Goal: Information Seeking & Learning: Learn about a topic

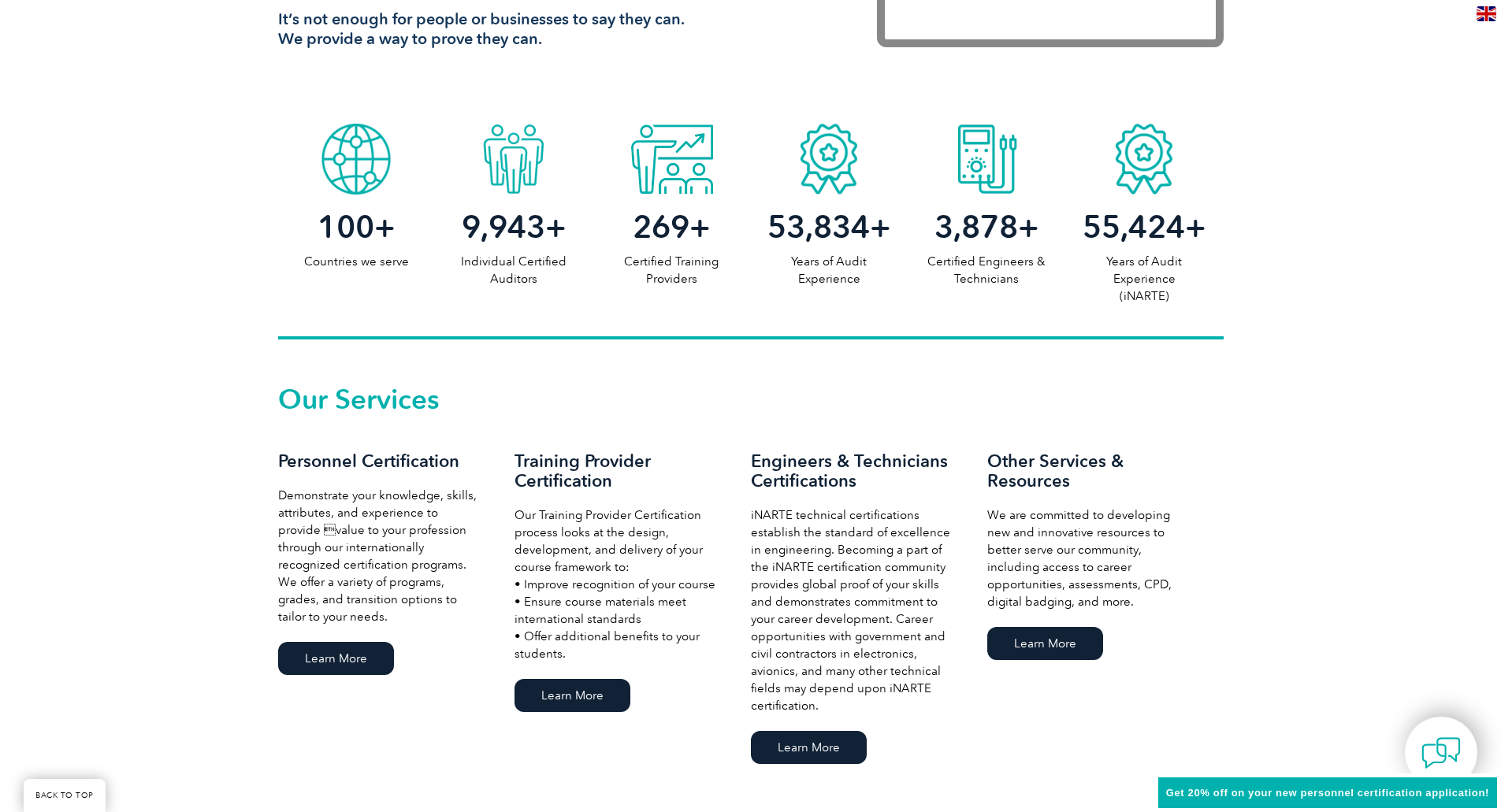
scroll to position [788, 0]
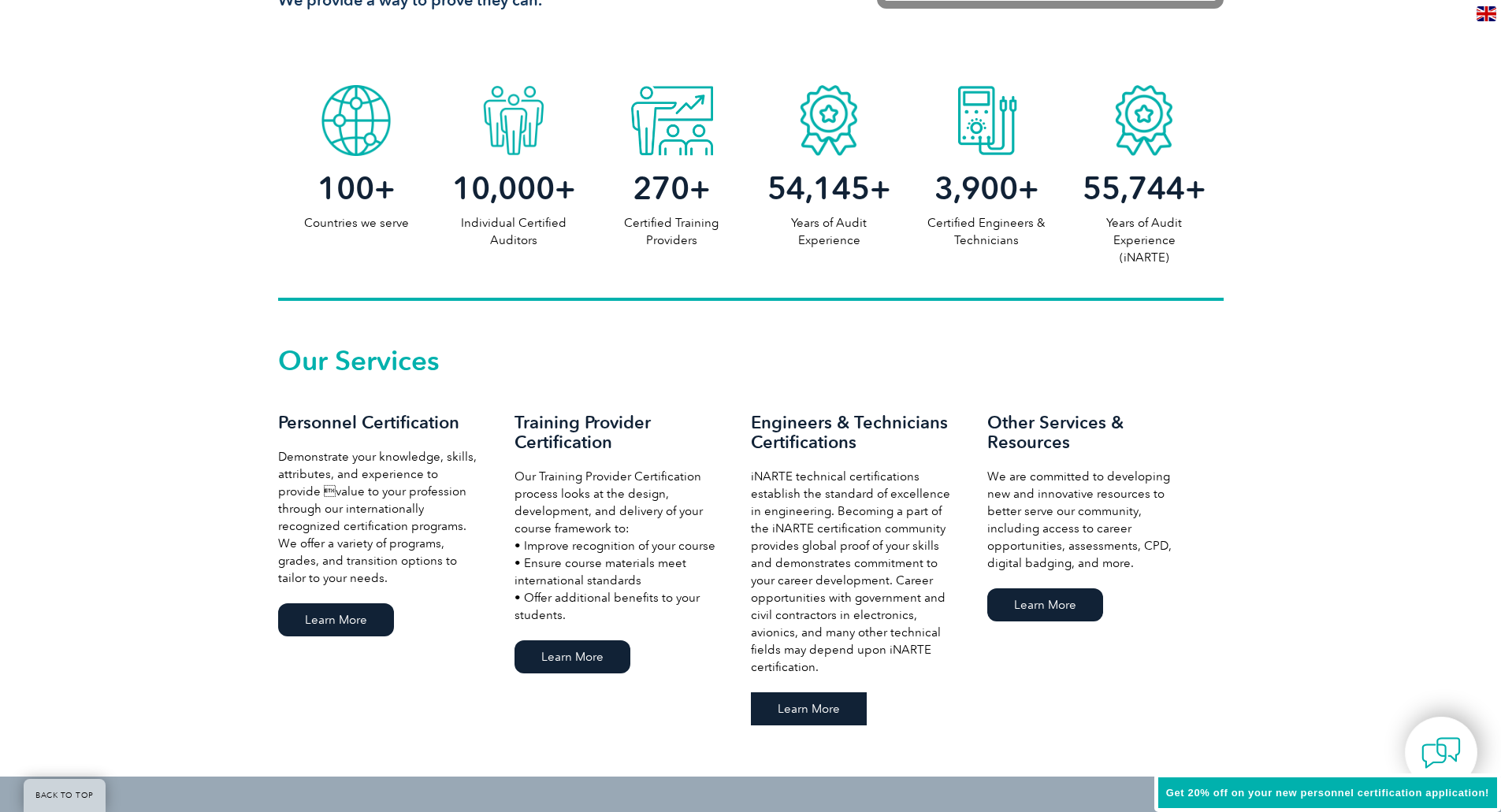
click at [820, 720] on link "Learn More" at bounding box center [808, 709] width 115 height 33
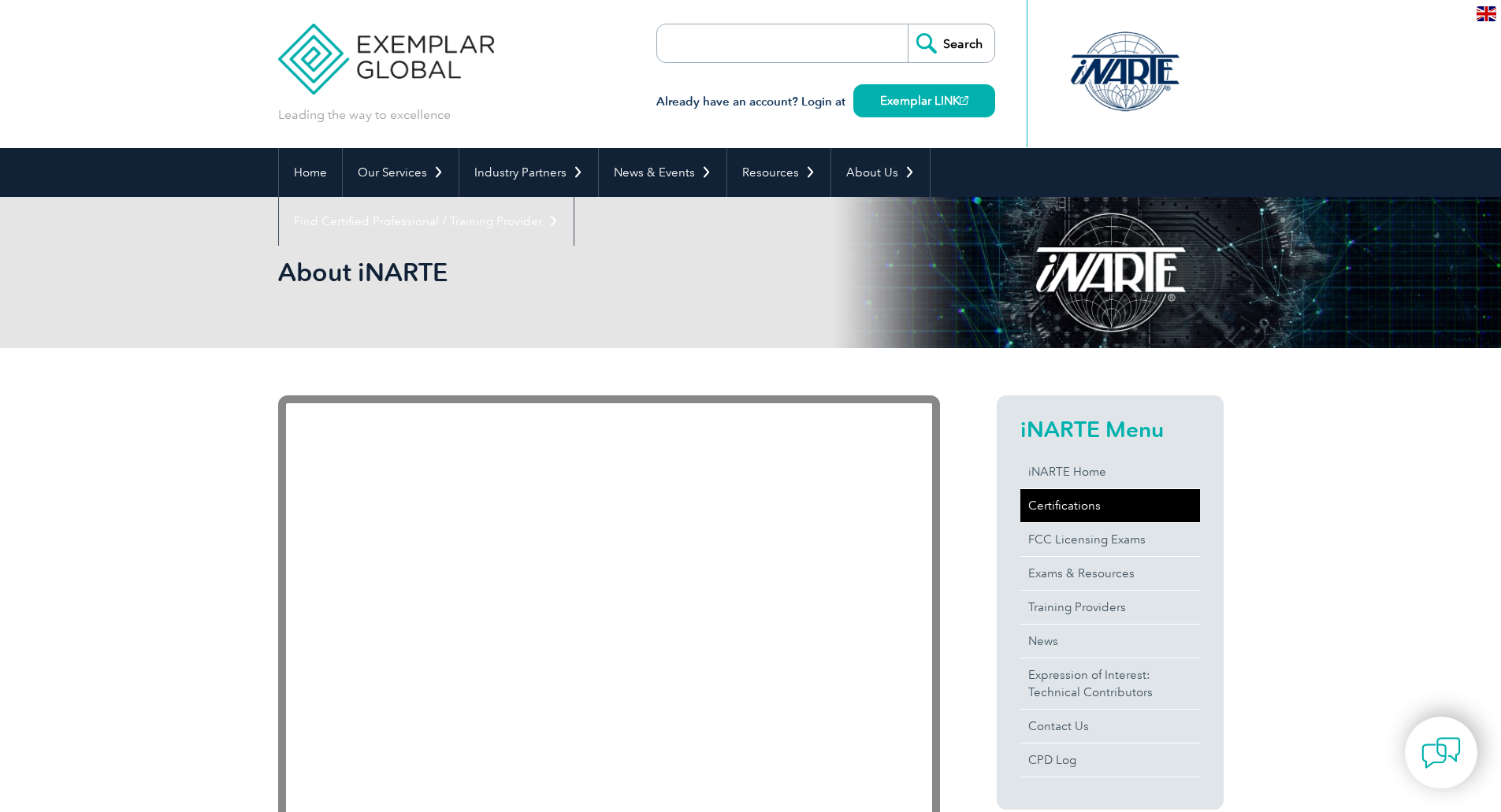
click at [1064, 498] on link "Certifications" at bounding box center [1110, 505] width 180 height 33
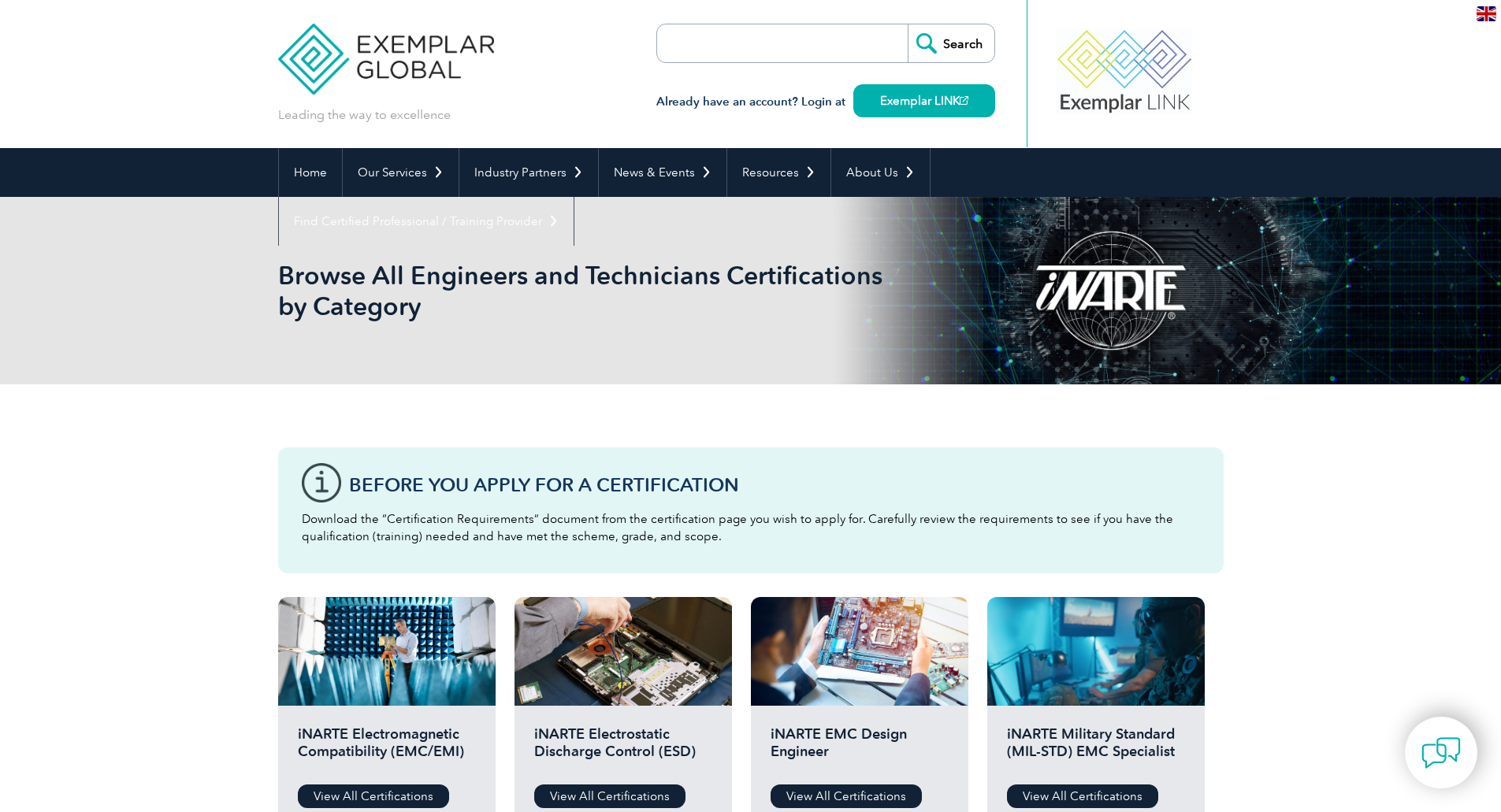
click at [756, 38] on input "search" at bounding box center [748, 44] width 166 height 38
type input "13485"
click at [908, 25] on input "Search" at bounding box center [951, 44] width 86 height 38
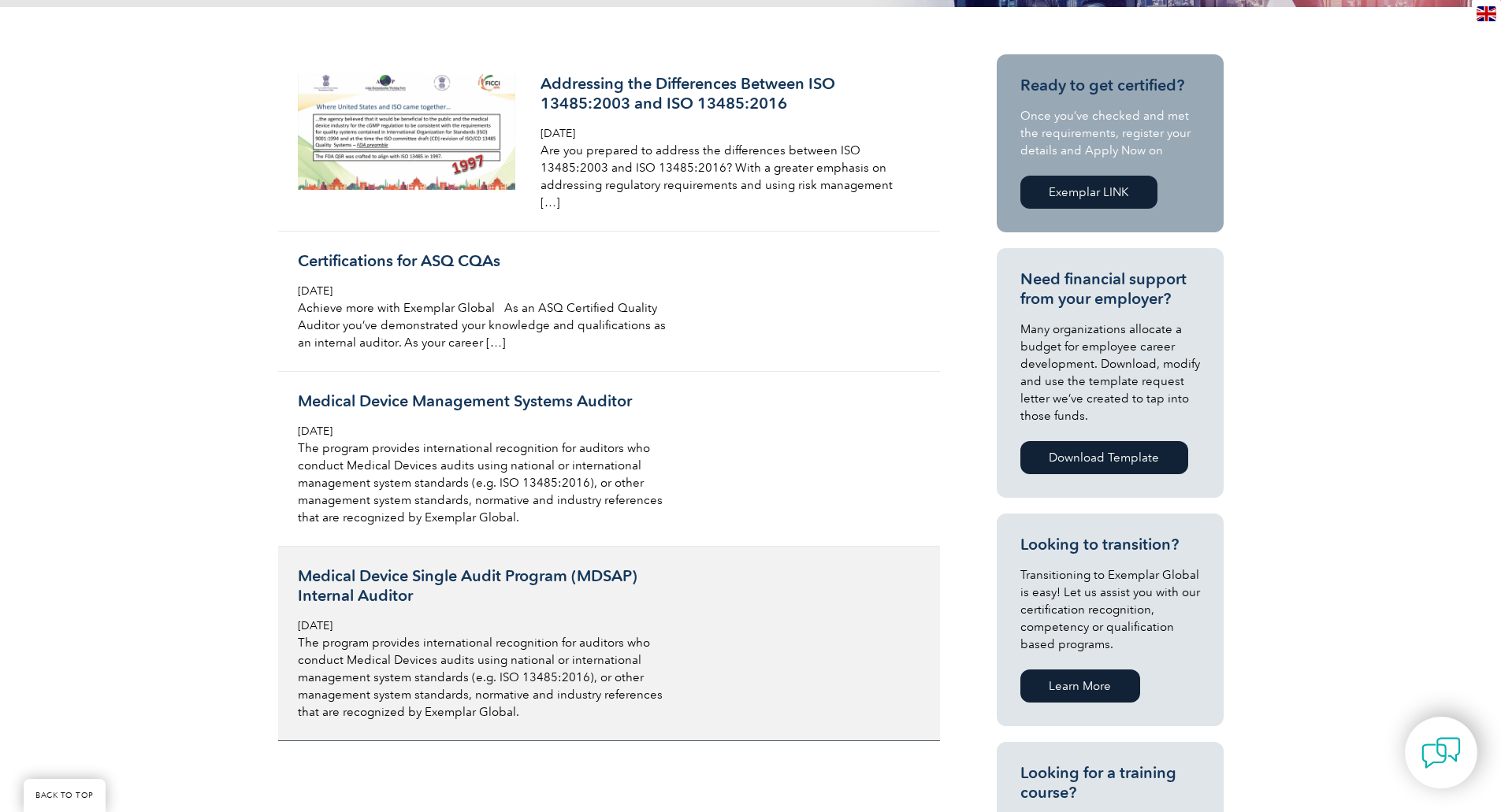
scroll to position [394, 0]
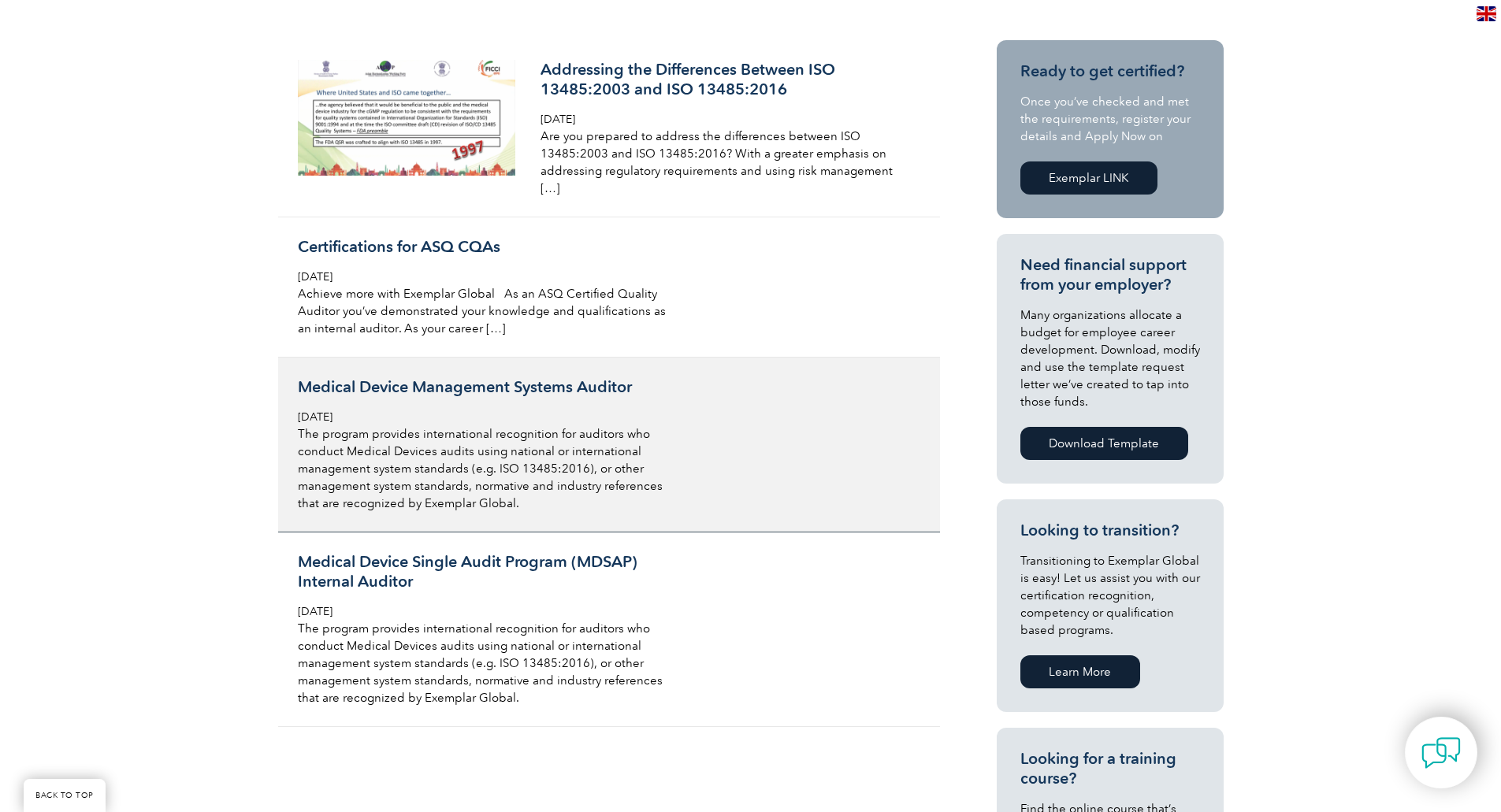
click at [564, 377] on h3 "Medical Device Management Systems Auditor" at bounding box center [484, 386] width 374 height 20
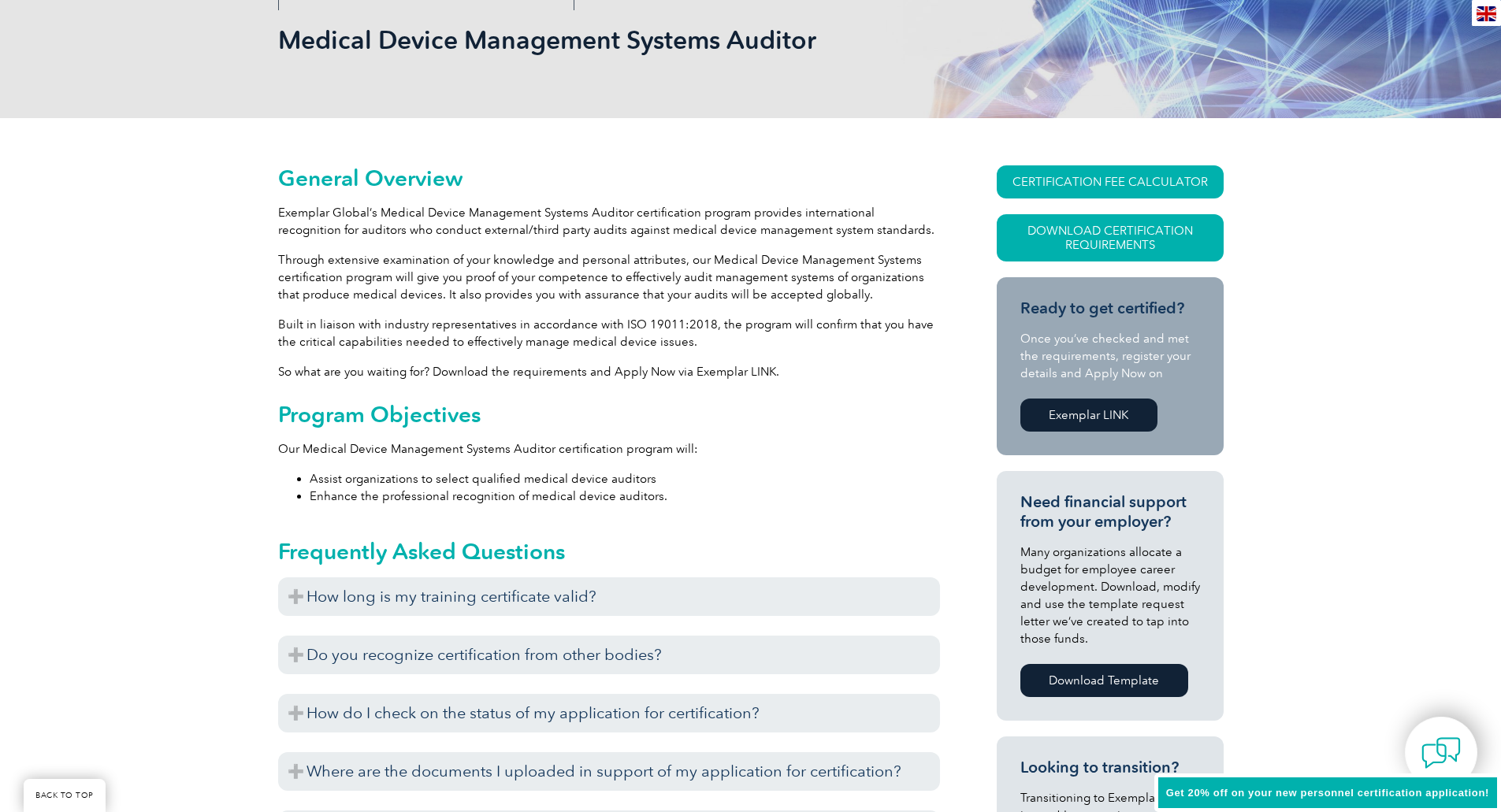
scroll to position [237, 0]
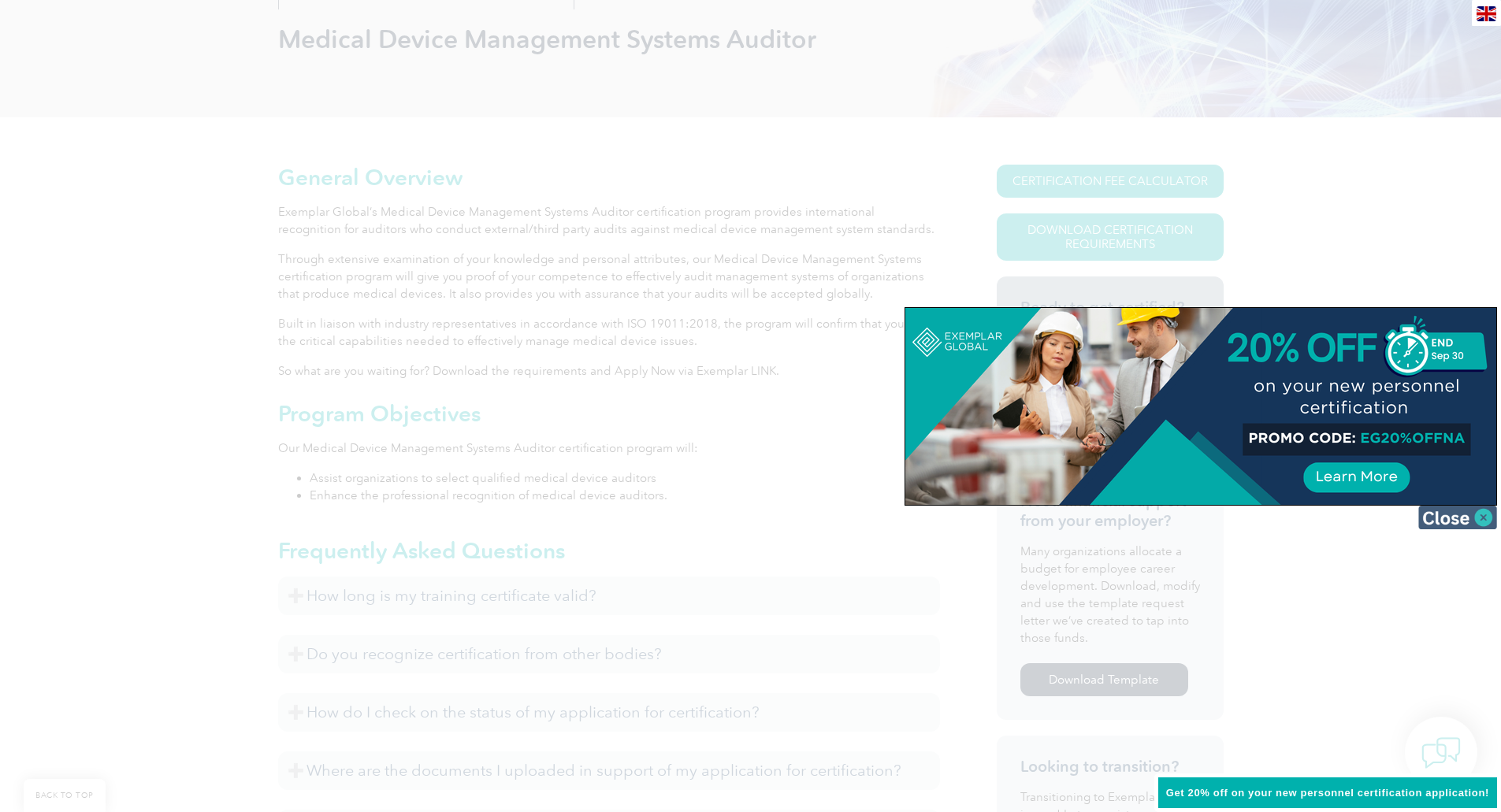
click at [1483, 514] on img at bounding box center [1457, 518] width 79 height 24
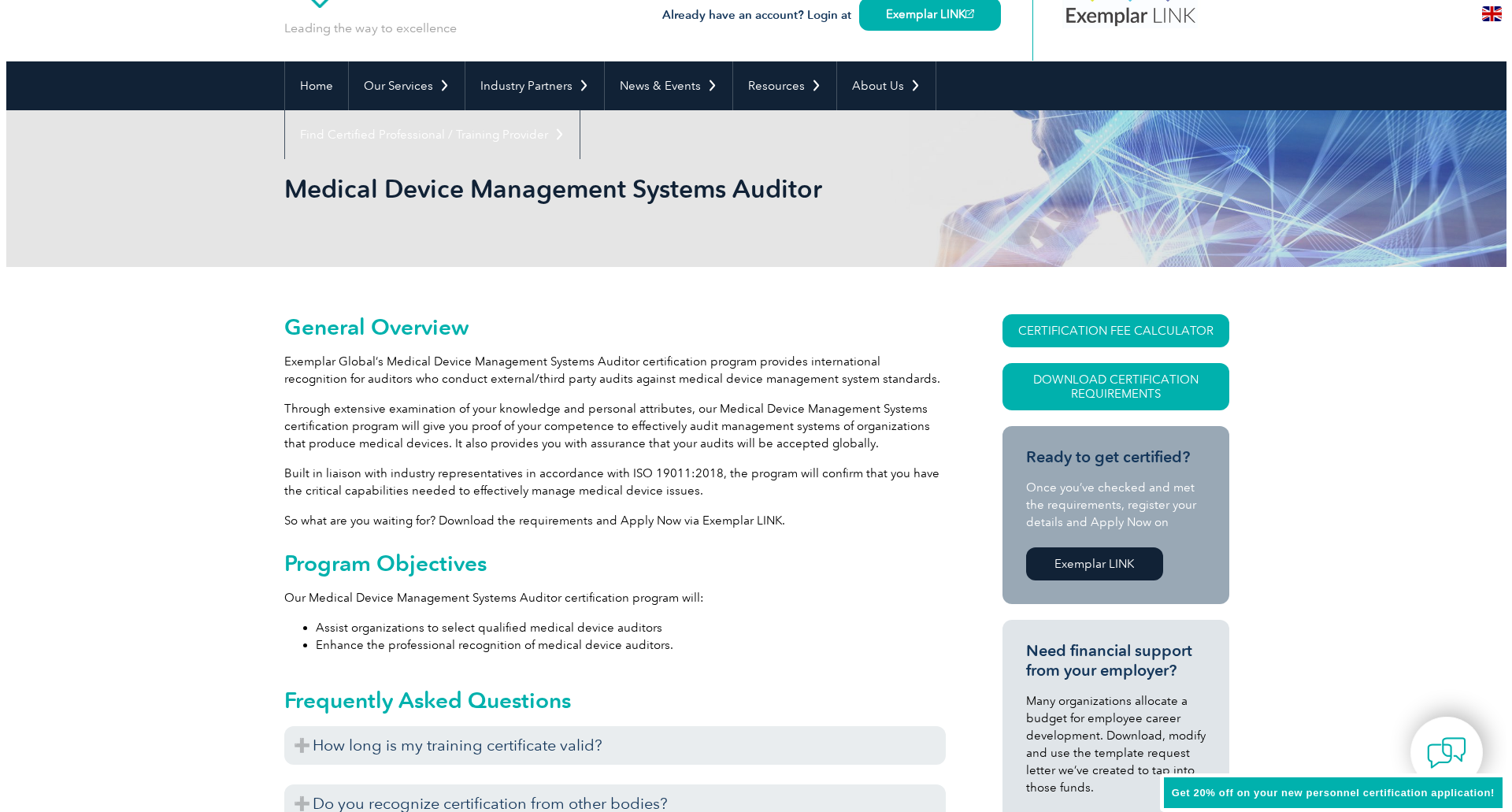
scroll to position [0, 0]
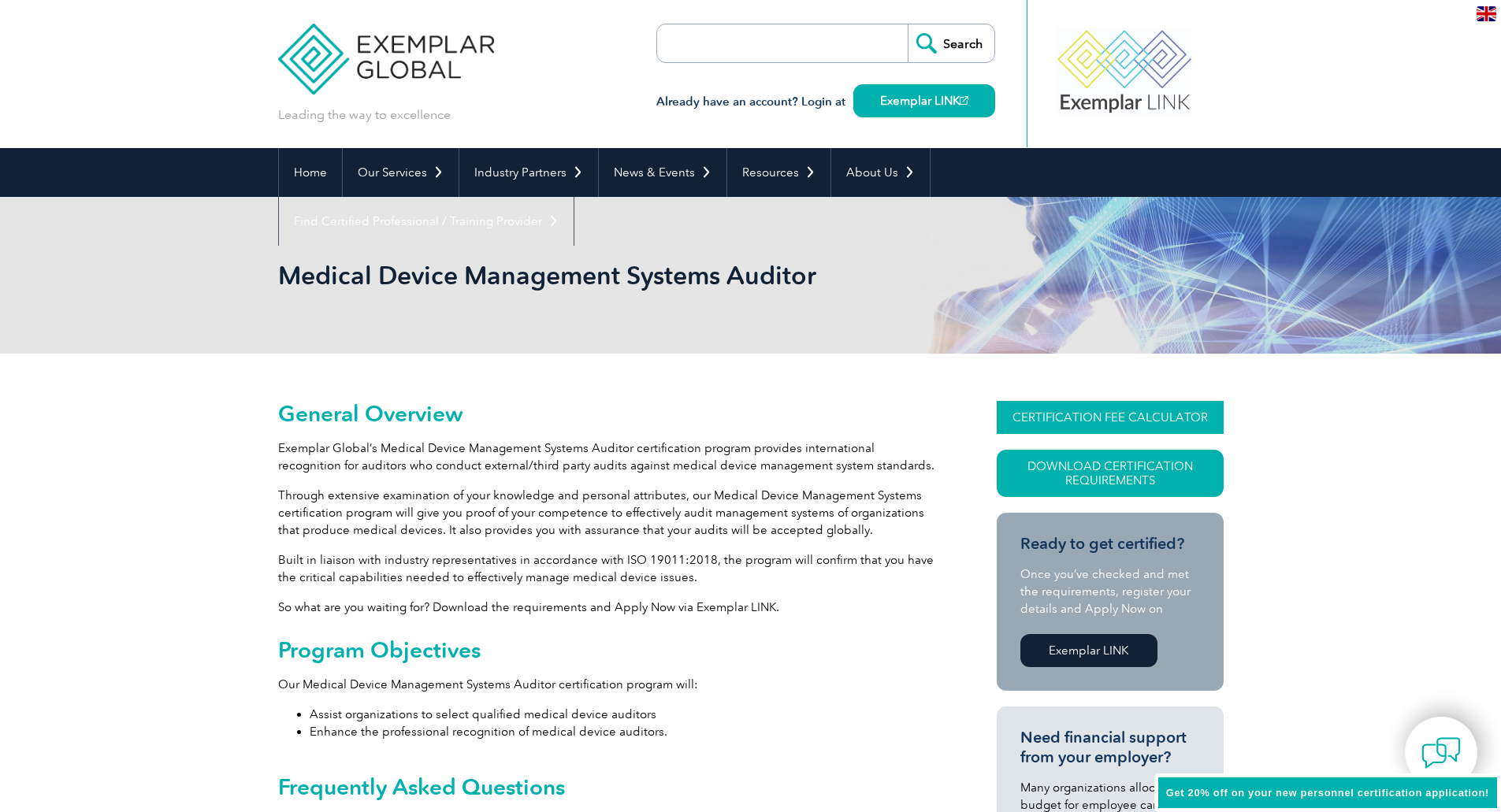
click at [1130, 418] on link "CERTIFICATION FEE CALCULATOR" at bounding box center [1110, 417] width 227 height 33
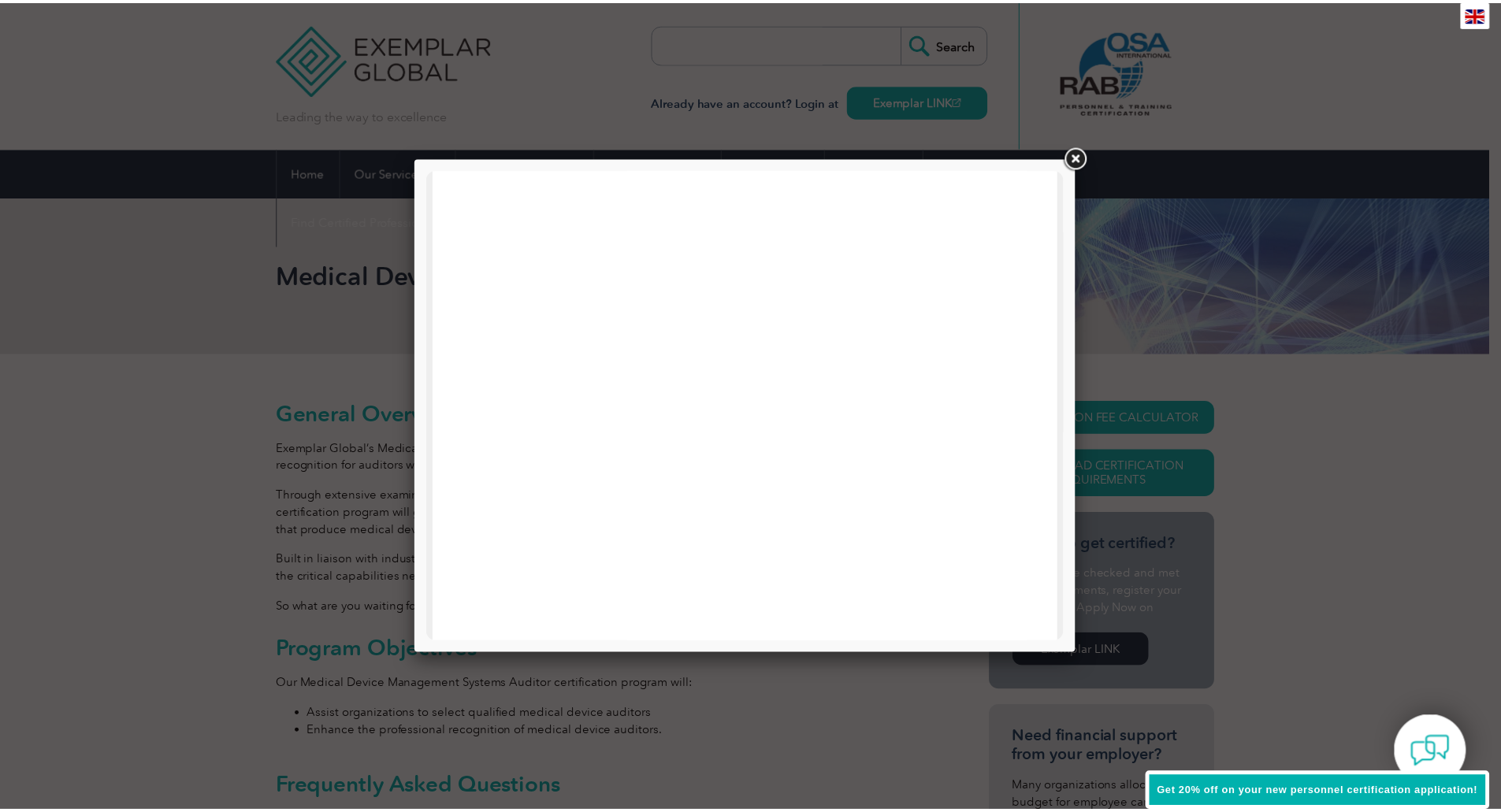
scroll to position [751, 0]
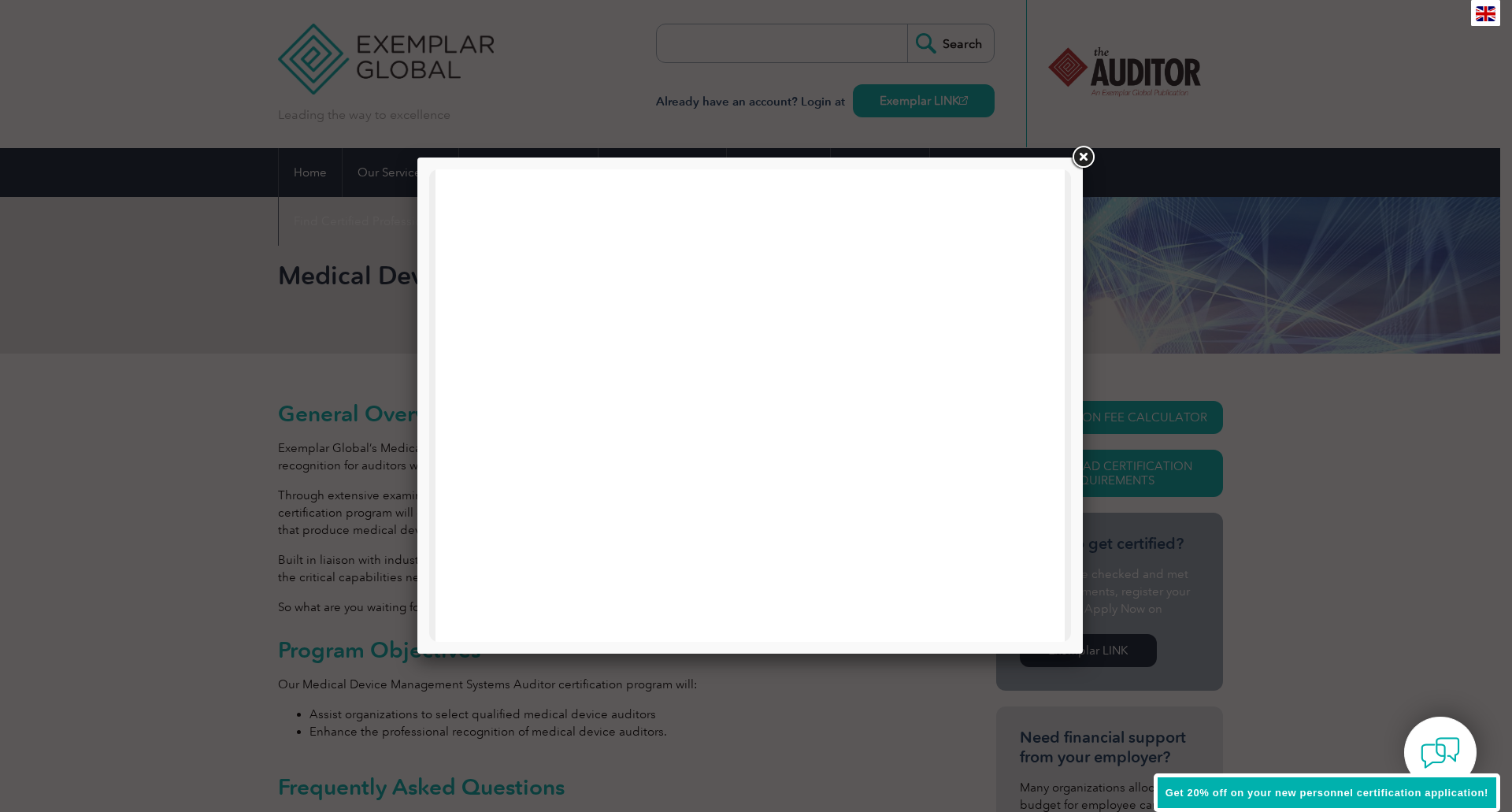
click at [1083, 157] on link at bounding box center [1082, 157] width 28 height 28
